Goal: Check status: Check status

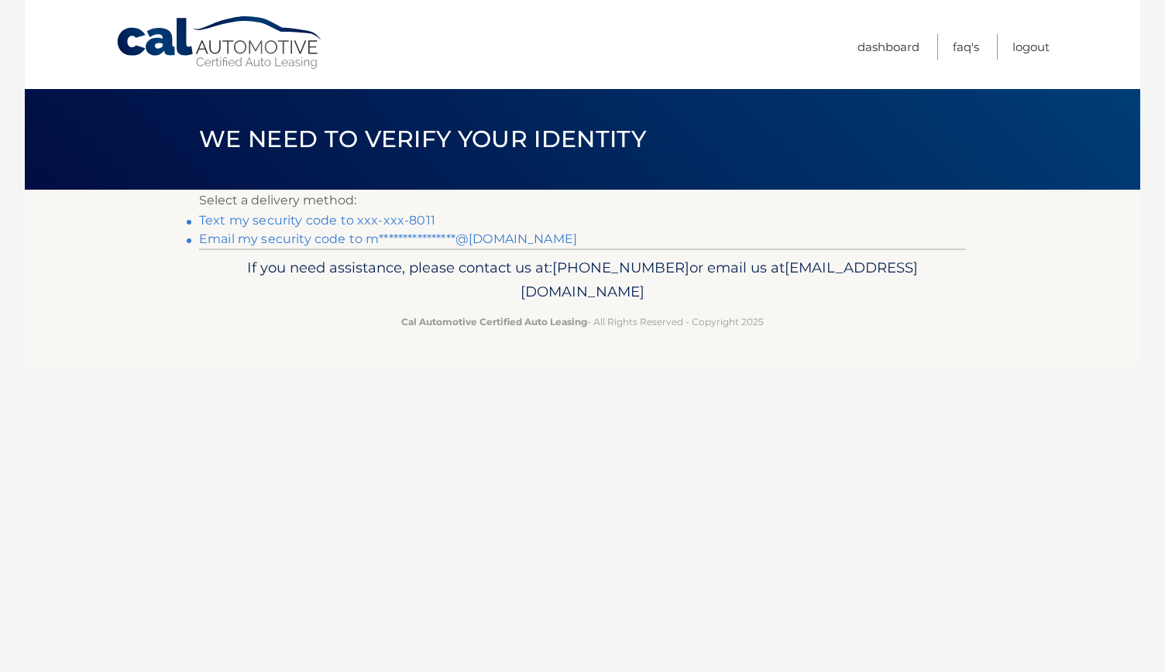
click at [379, 219] on link "Text my security code to xxx-xxx-8011" at bounding box center [317, 220] width 236 height 15
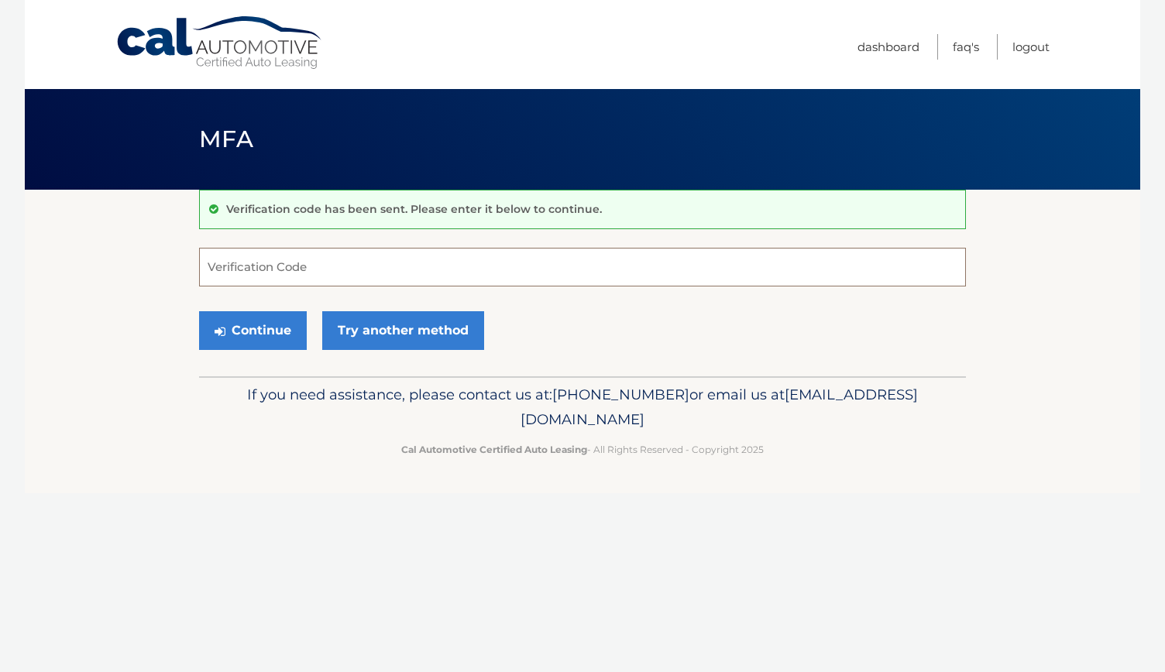
click at [306, 263] on input "Verification Code" at bounding box center [582, 267] width 767 height 39
type input "757350"
click at [230, 331] on button "Continue" at bounding box center [253, 330] width 108 height 39
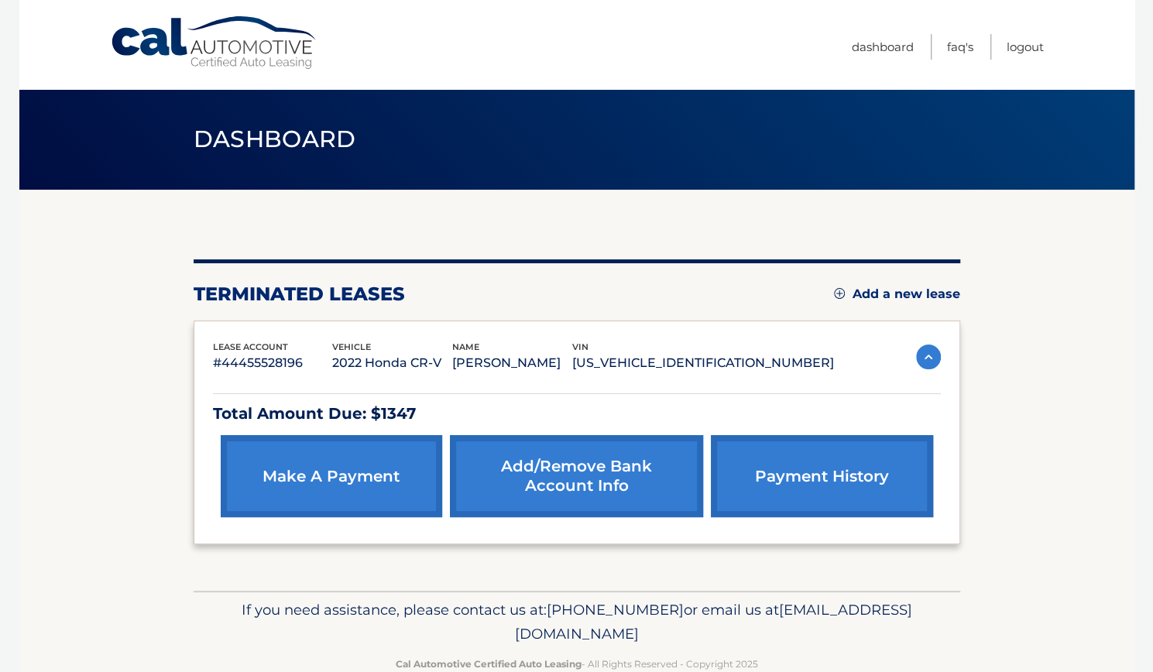
click at [932, 352] on img at bounding box center [928, 357] width 25 height 25
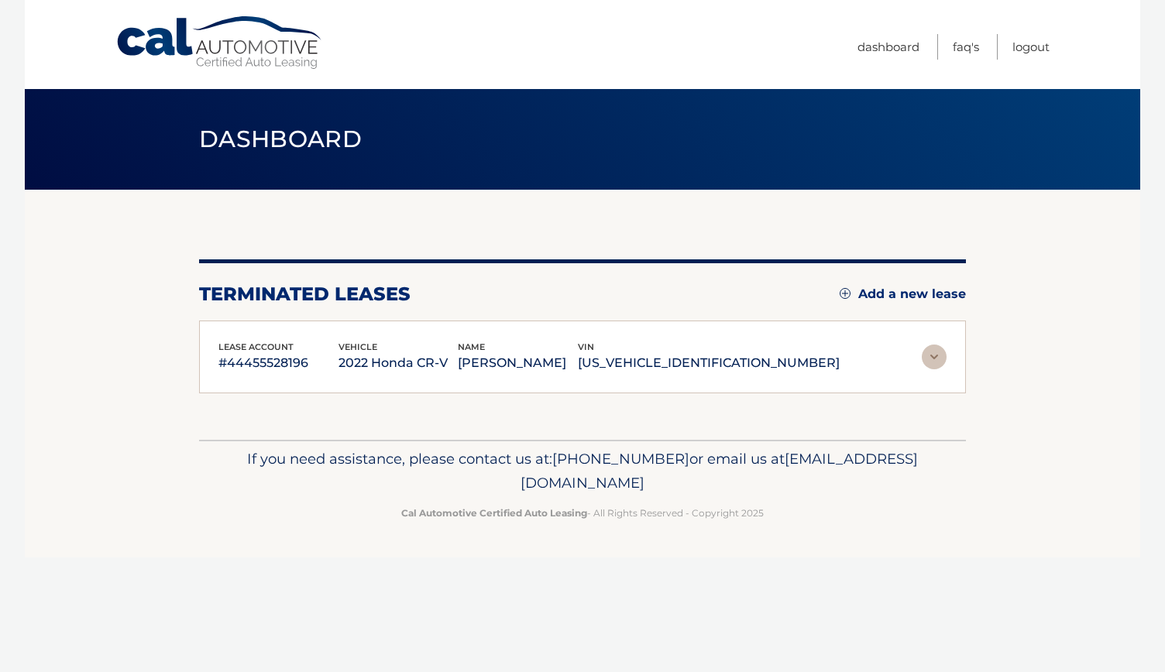
click at [932, 352] on img at bounding box center [934, 357] width 25 height 25
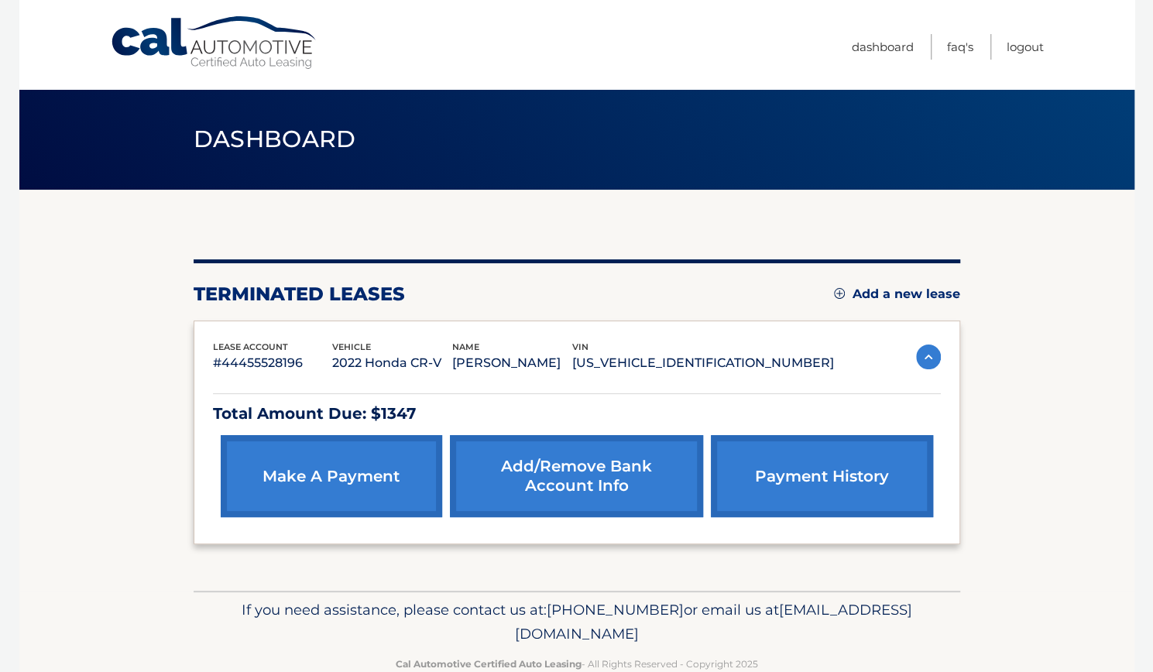
click at [414, 413] on p "Total Amount Due: $1347" at bounding box center [577, 413] width 728 height 27
click at [782, 470] on link "payment history" at bounding box center [821, 476] width 221 height 82
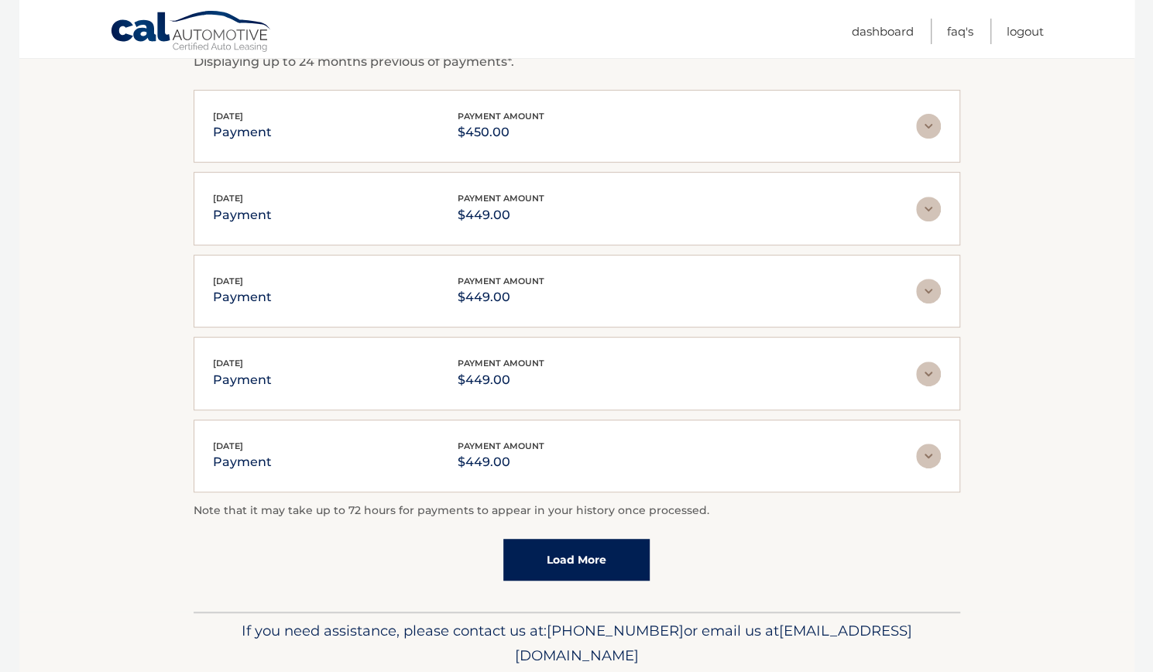
scroll to position [341, 0]
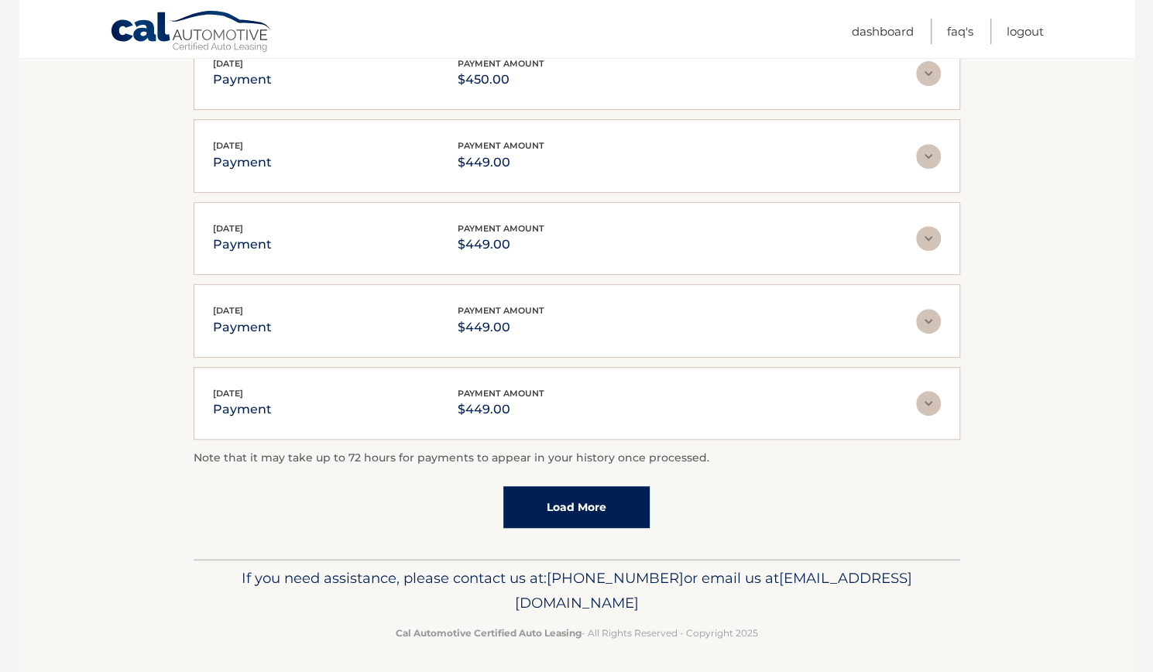
click at [595, 503] on link "Load More" at bounding box center [576, 507] width 146 height 42
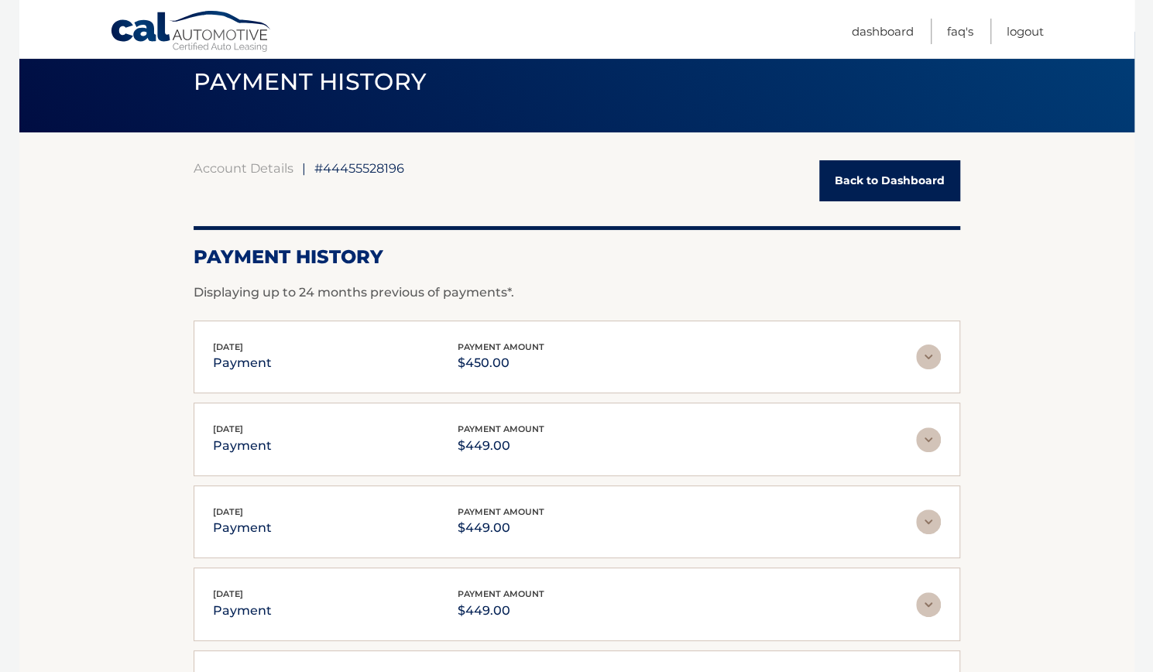
scroll to position [0, 0]
